Goal: Task Accomplishment & Management: Manage account settings

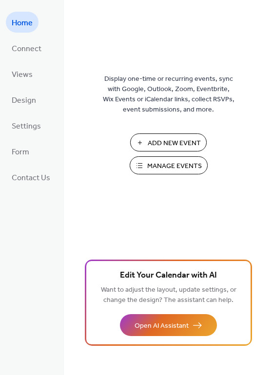
click at [166, 169] on span "Manage Events" at bounding box center [174, 166] width 55 height 10
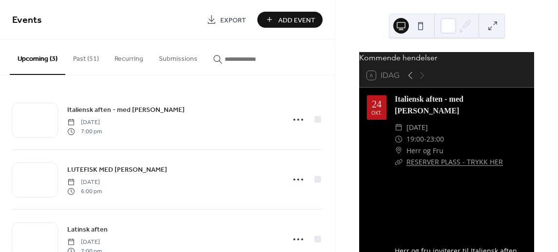
click at [336, 112] on div "Events Export Add Event Upcoming (3) Past (51) Recurring Submissions Italiensk …" at bounding box center [279, 126] width 558 height 252
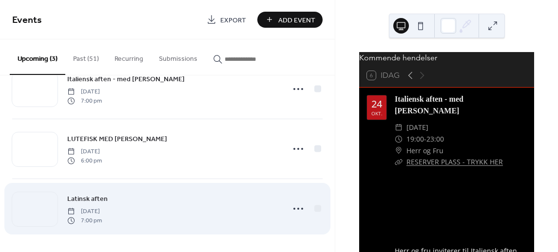
click at [183, 213] on div "Latinsk aften [DATE] 7:00 pm" at bounding box center [173, 208] width 212 height 31
drag, startPoint x: 183, startPoint y: 213, endPoint x: 167, endPoint y: 200, distance: 20.4
click at [167, 200] on div "Latinsk aften [DATE] 7:00 pm" at bounding box center [173, 208] width 212 height 31
click at [293, 208] on icon at bounding box center [298, 209] width 16 height 16
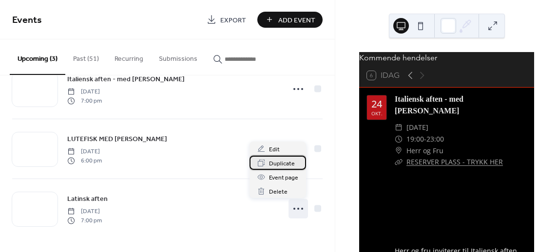
click at [288, 160] on span "Duplicate" at bounding box center [282, 164] width 26 height 10
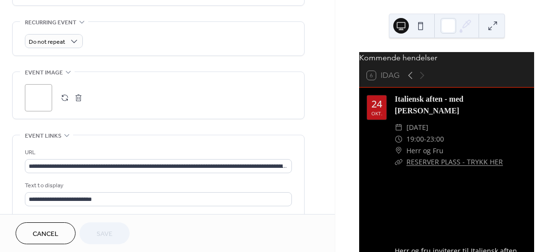
scroll to position [411, 0]
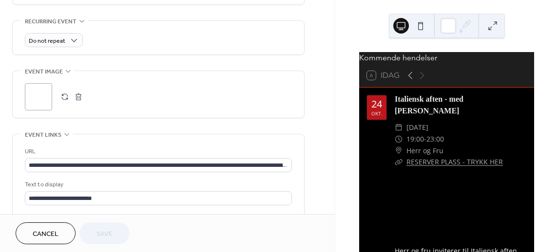
click at [36, 95] on div ";" at bounding box center [38, 96] width 27 height 27
